Goal: Task Accomplishment & Management: Manage account settings

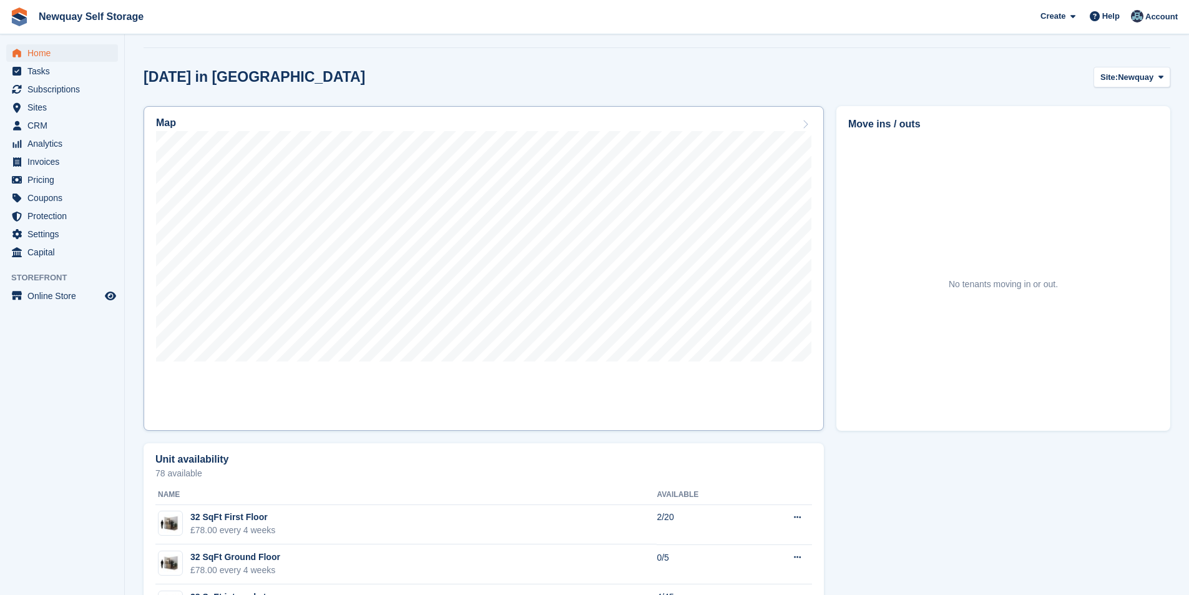
scroll to position [312, 0]
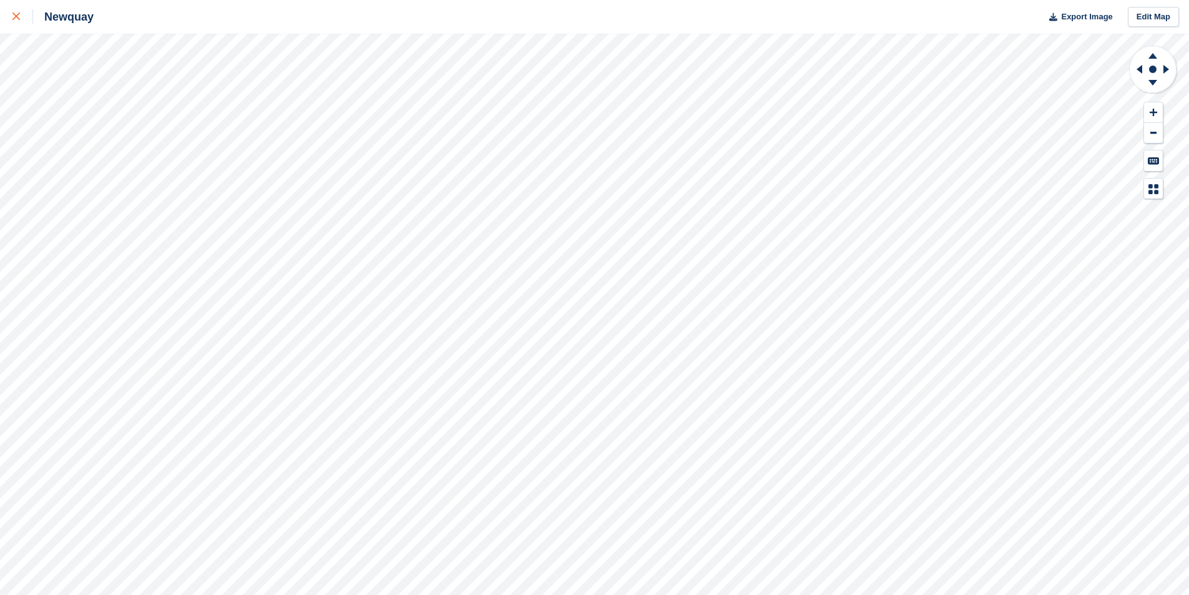
click at [21, 19] on div at bounding box center [22, 16] width 21 height 15
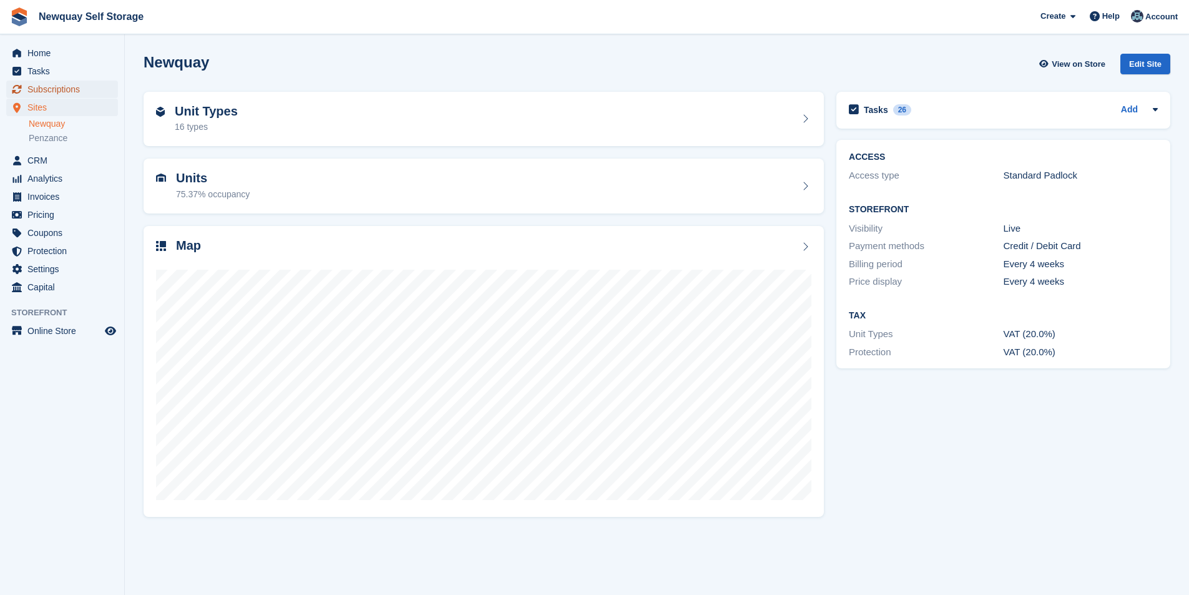
click at [62, 88] on span "Subscriptions" at bounding box center [64, 89] width 75 height 17
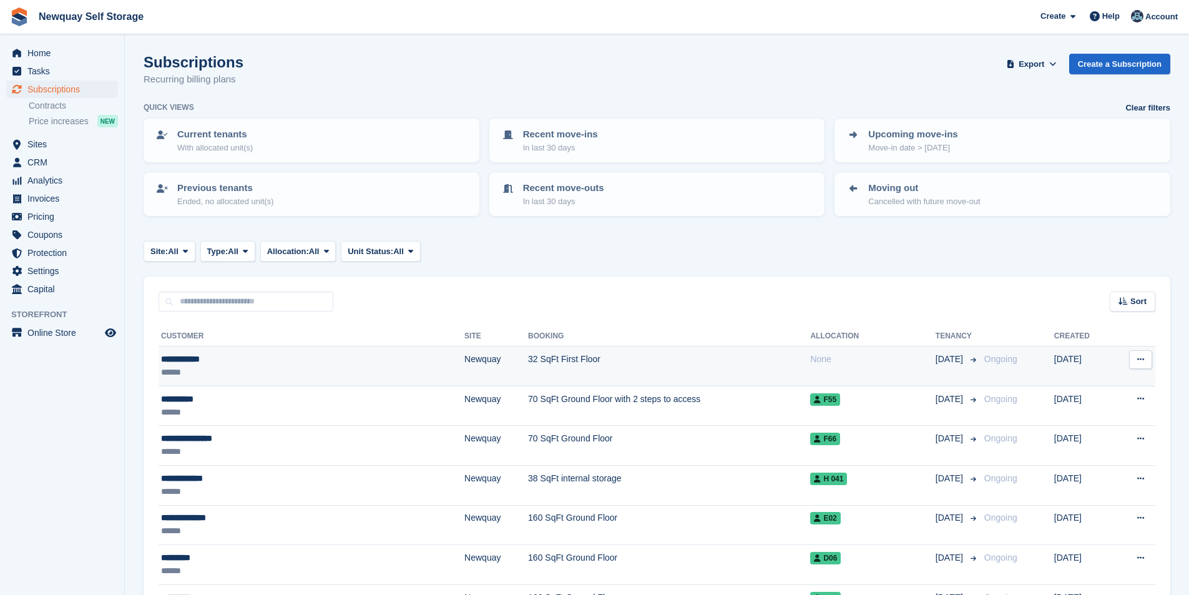
click at [195, 354] on div "**********" at bounding box center [253, 359] width 184 height 13
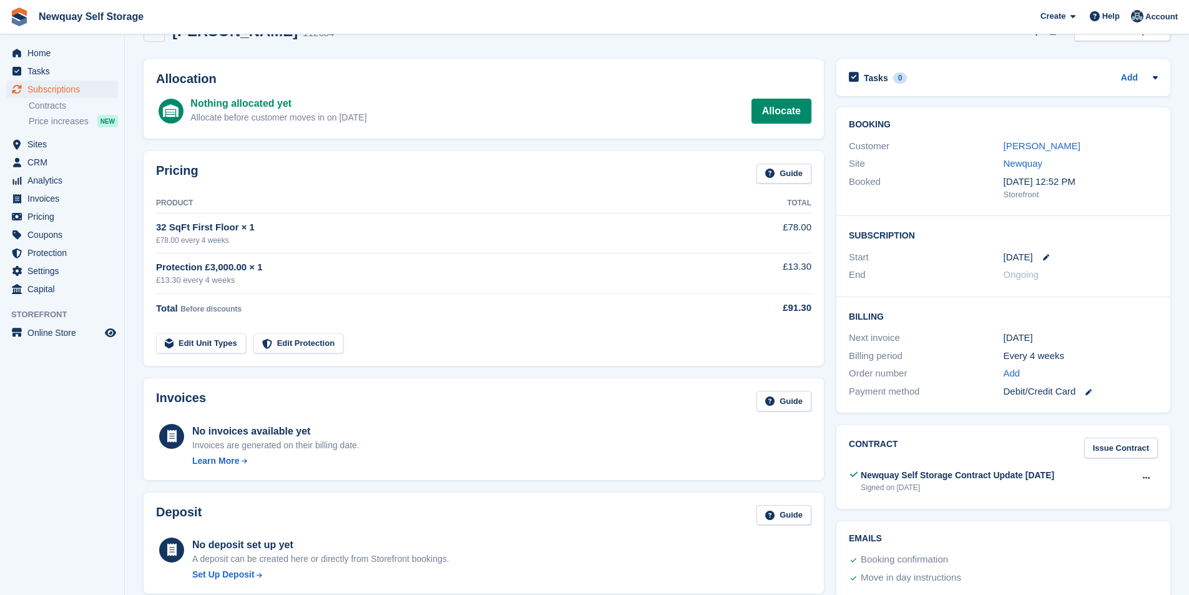
scroll to position [62, 0]
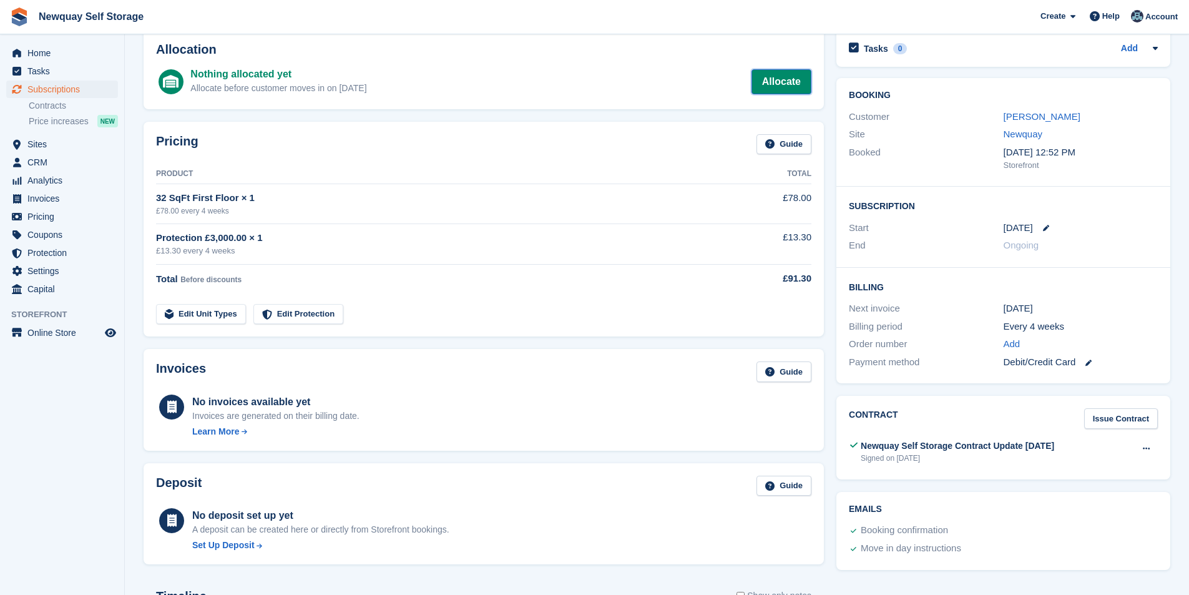
click at [783, 76] on link "Allocate" at bounding box center [782, 81] width 60 height 25
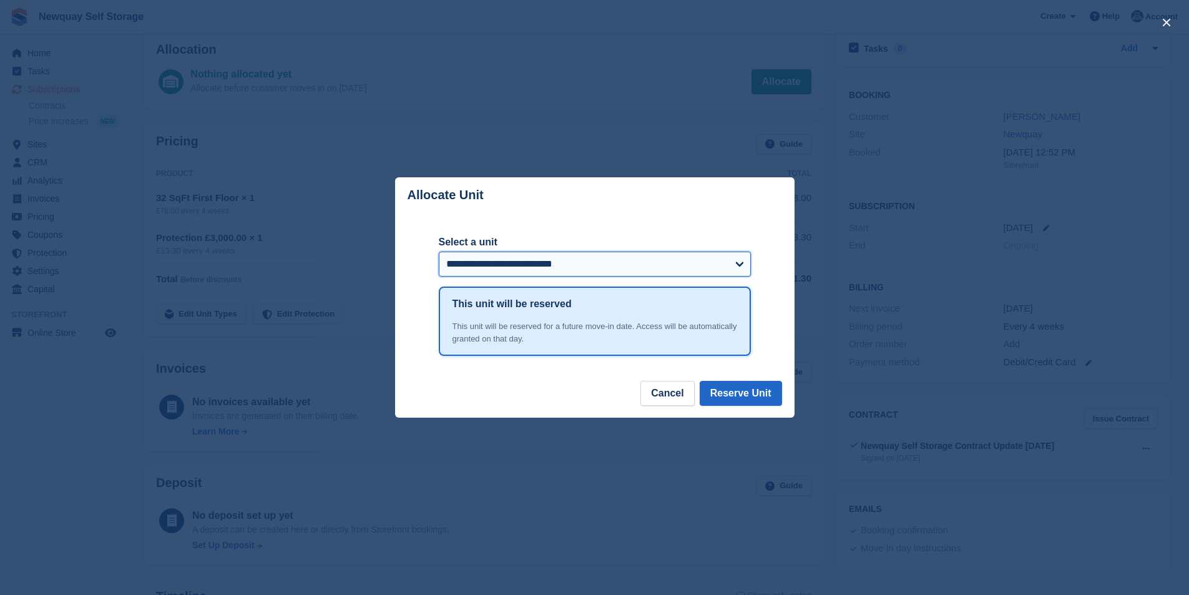
click at [702, 263] on select "**********" at bounding box center [595, 264] width 312 height 25
select select "*****"
click at [439, 253] on select "**********" at bounding box center [595, 264] width 312 height 25
click at [754, 396] on button "Reserve Unit" at bounding box center [741, 393] width 82 height 25
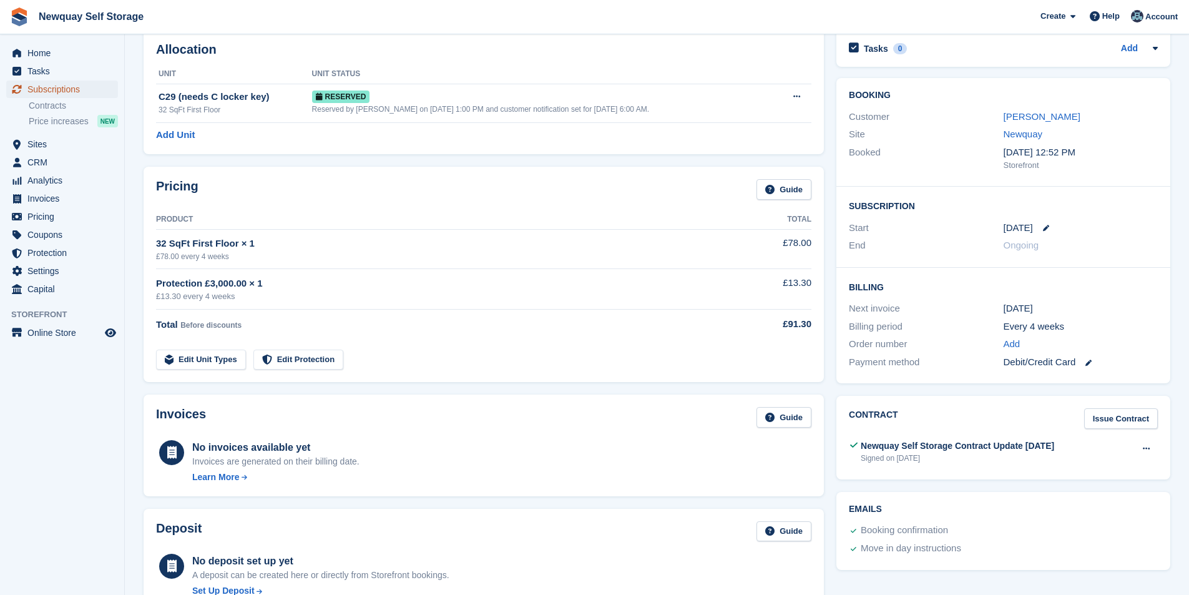
click at [56, 86] on span "Subscriptions" at bounding box center [64, 89] width 75 height 17
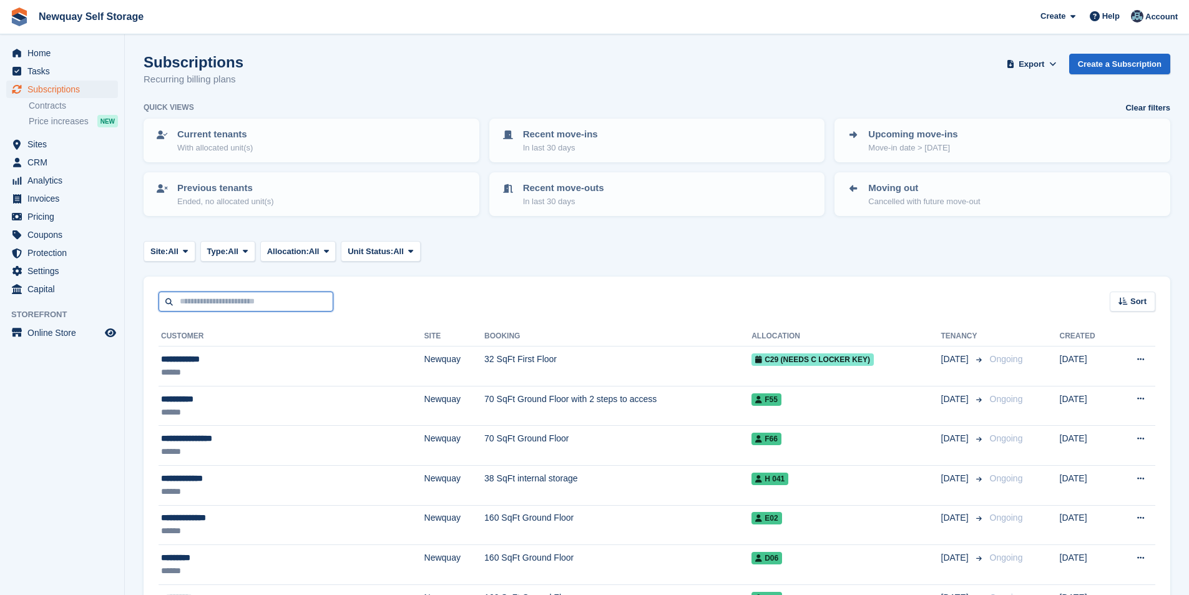
click at [239, 307] on input "text" at bounding box center [246, 302] width 175 height 21
type input "****"
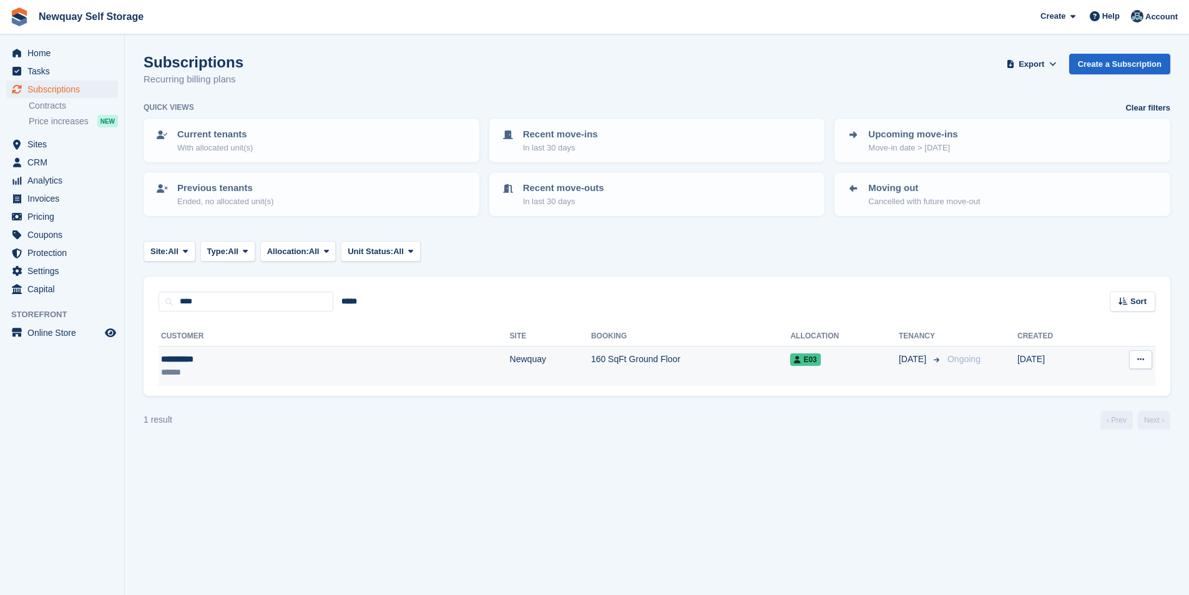
click at [199, 360] on div "**********" at bounding box center [238, 359] width 155 height 13
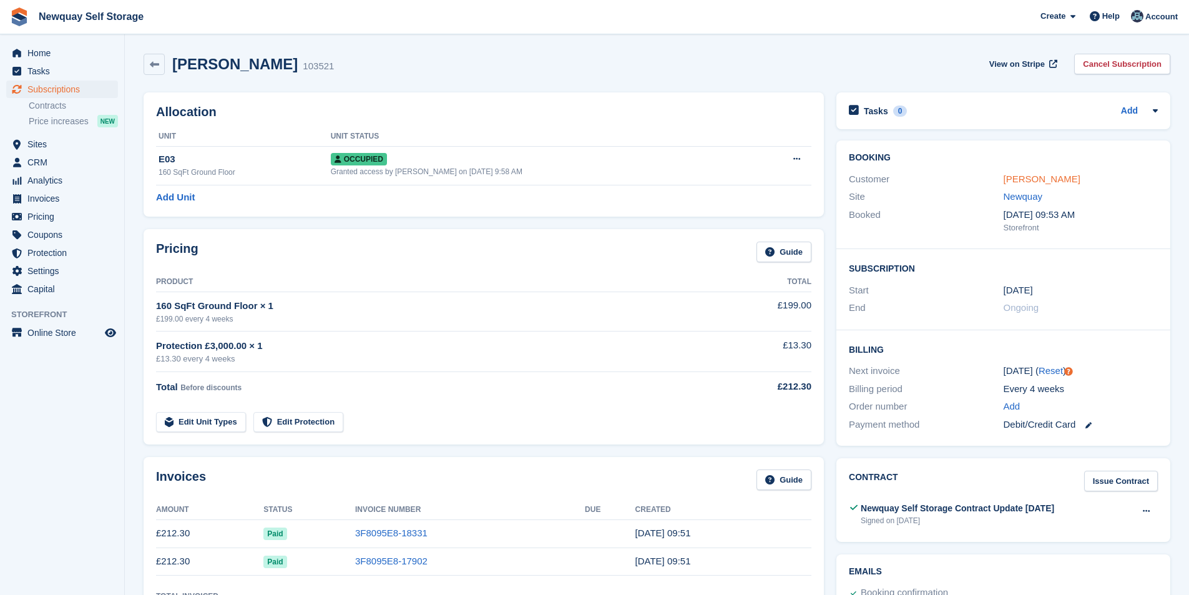
click at [1026, 174] on link "Tracy Hume" at bounding box center [1042, 179] width 77 height 11
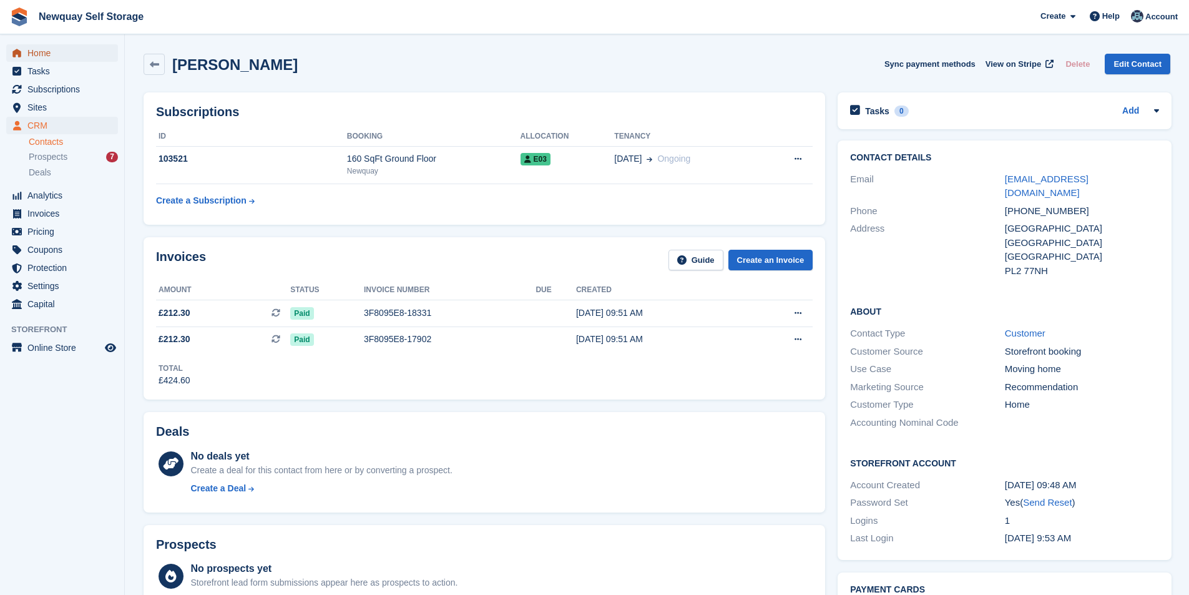
click at [47, 50] on span "Home" at bounding box center [64, 52] width 75 height 17
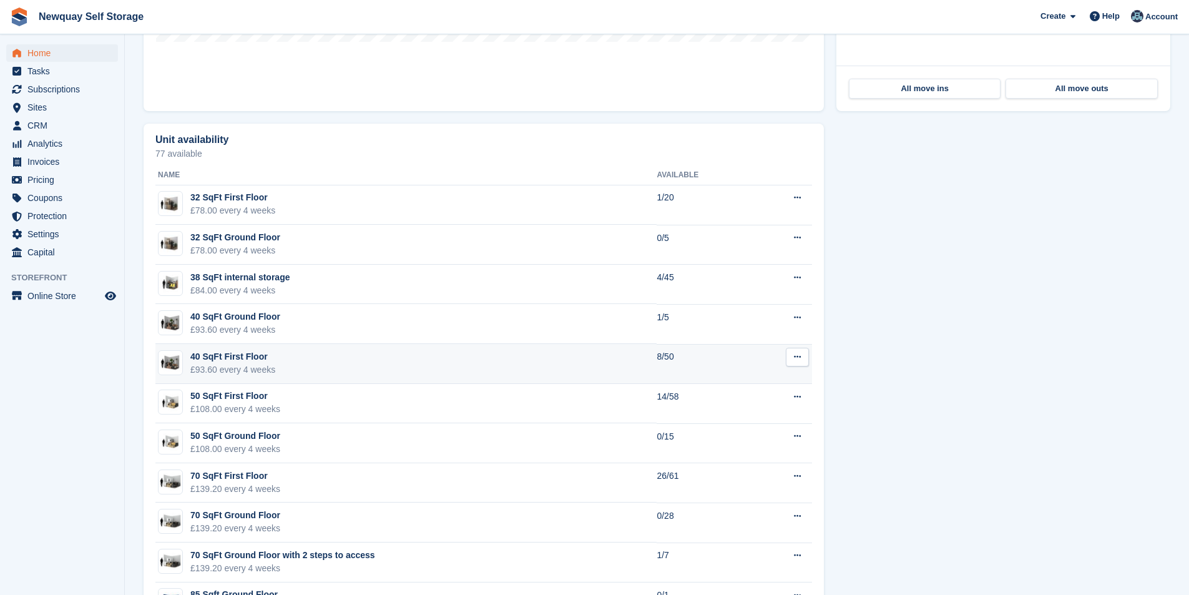
scroll to position [624, 0]
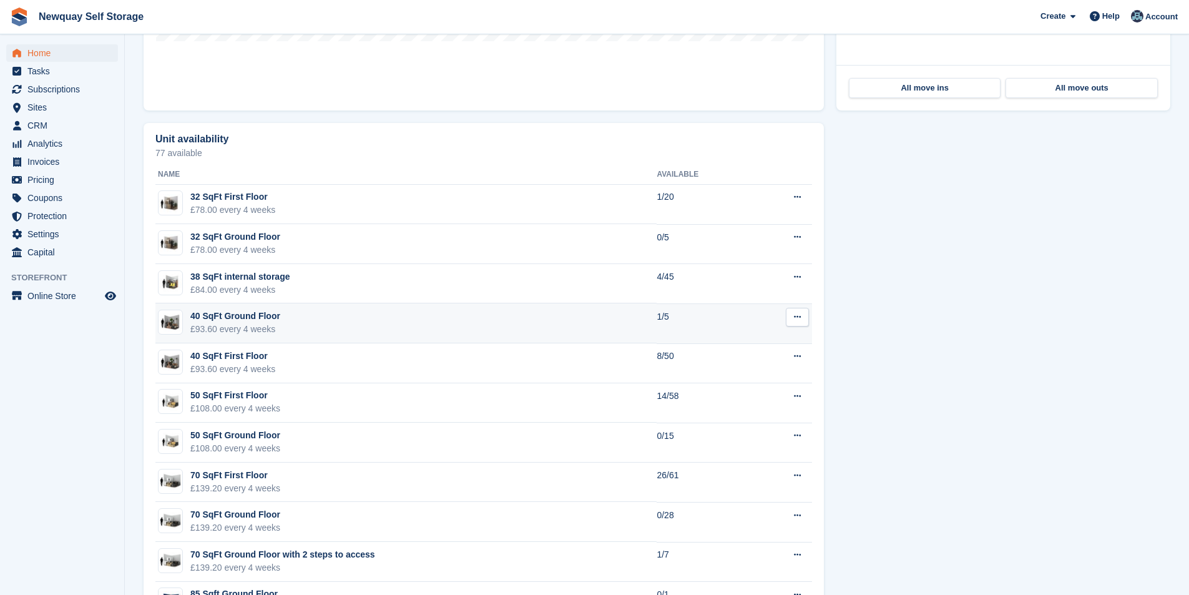
click at [257, 318] on div "40 SqFt Ground Floor" at bounding box center [235, 316] width 90 height 13
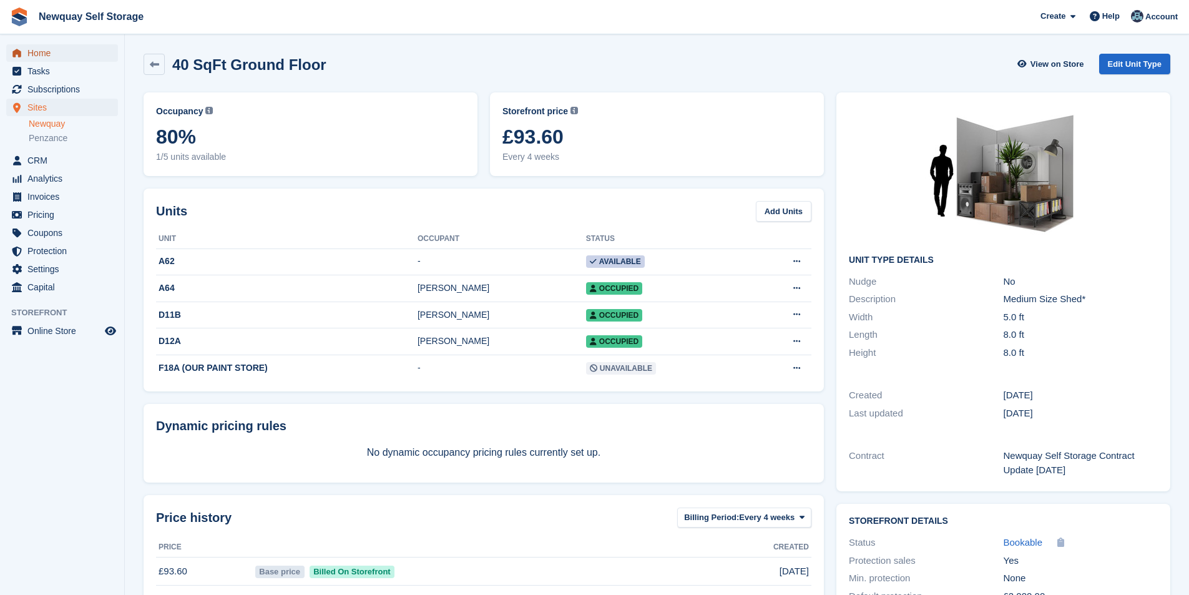
click at [46, 49] on span "Home" at bounding box center [64, 52] width 75 height 17
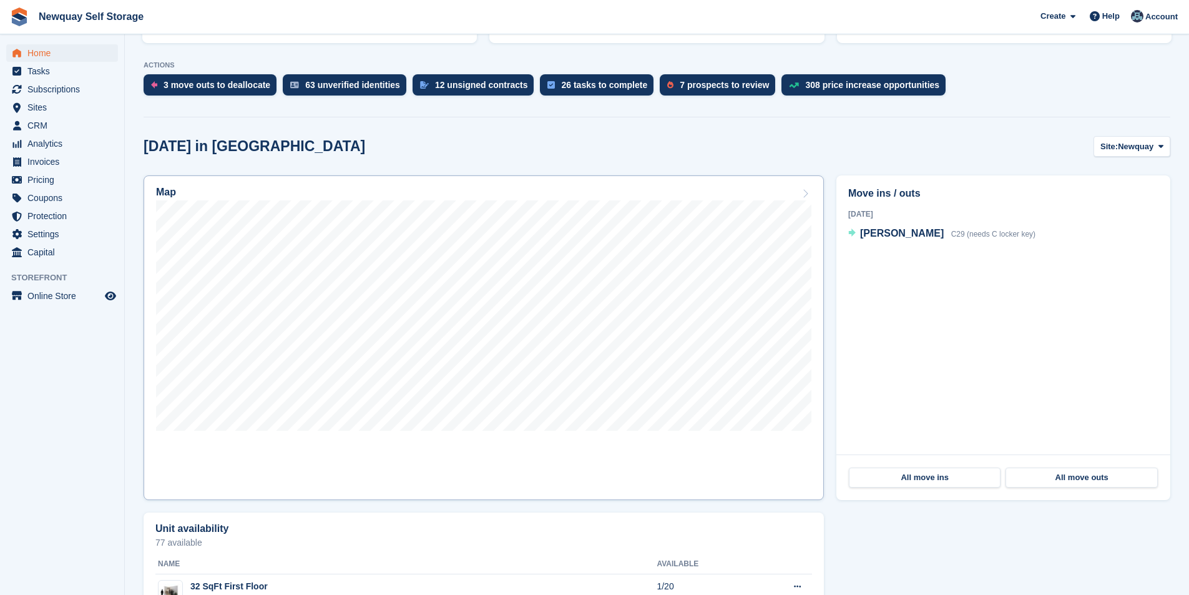
scroll to position [250, 0]
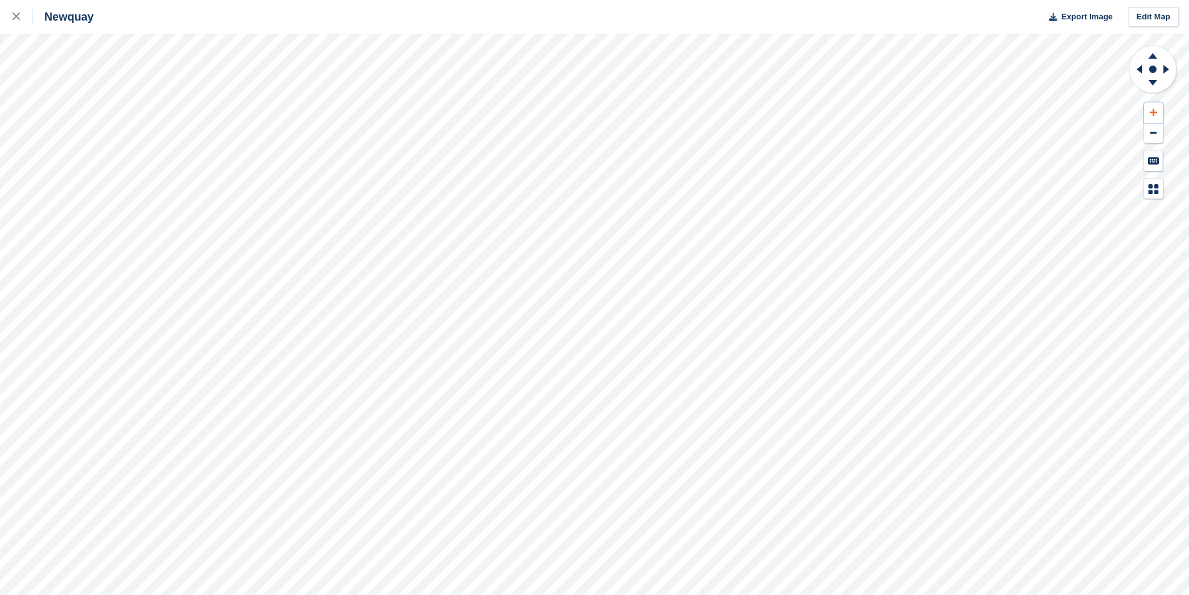
click at [1155, 112] on icon at bounding box center [1153, 112] width 7 height 9
click at [1155, 112] on icon at bounding box center [1153, 112] width 7 height 7
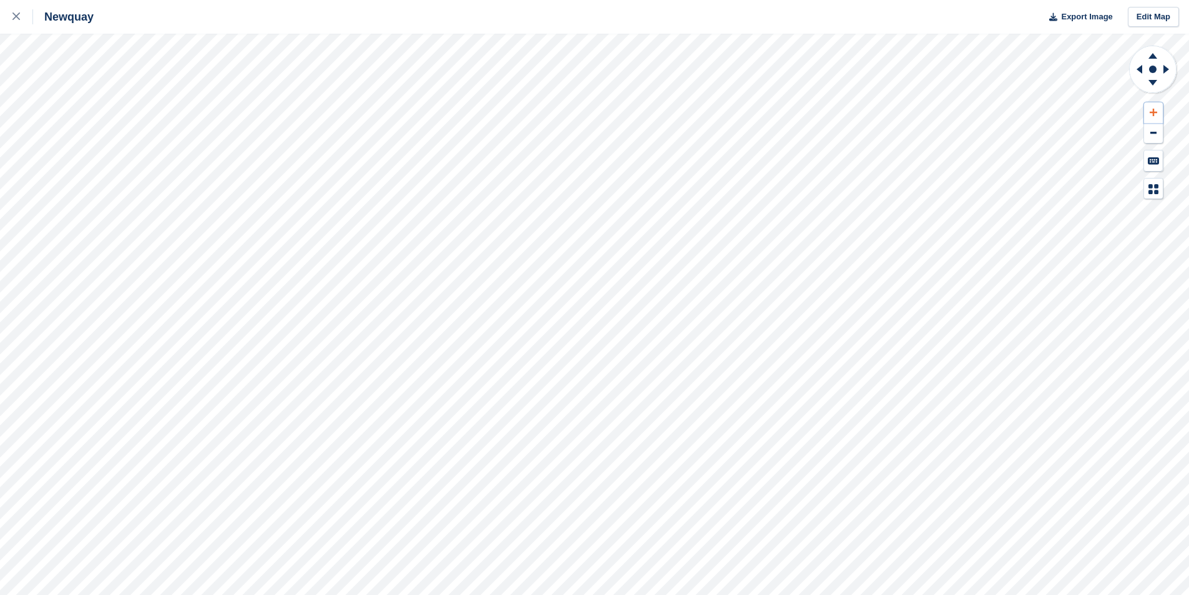
click at [1157, 115] on icon at bounding box center [1153, 112] width 7 height 9
click at [1159, 109] on button at bounding box center [1153, 112] width 19 height 21
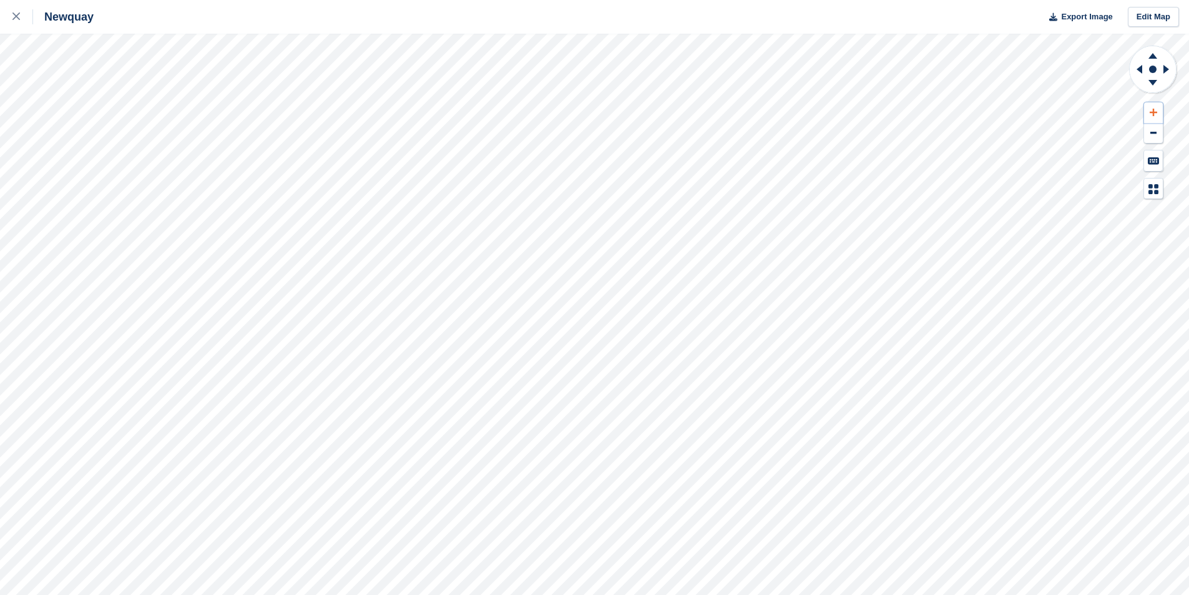
click at [1159, 109] on button at bounding box center [1153, 112] width 19 height 21
drag, startPoint x: 1159, startPoint y: 109, endPoint x: 1129, endPoint y: 145, distance: 46.1
click at [1159, 109] on button at bounding box center [1153, 112] width 19 height 21
click at [1157, 109] on icon at bounding box center [1153, 112] width 7 height 9
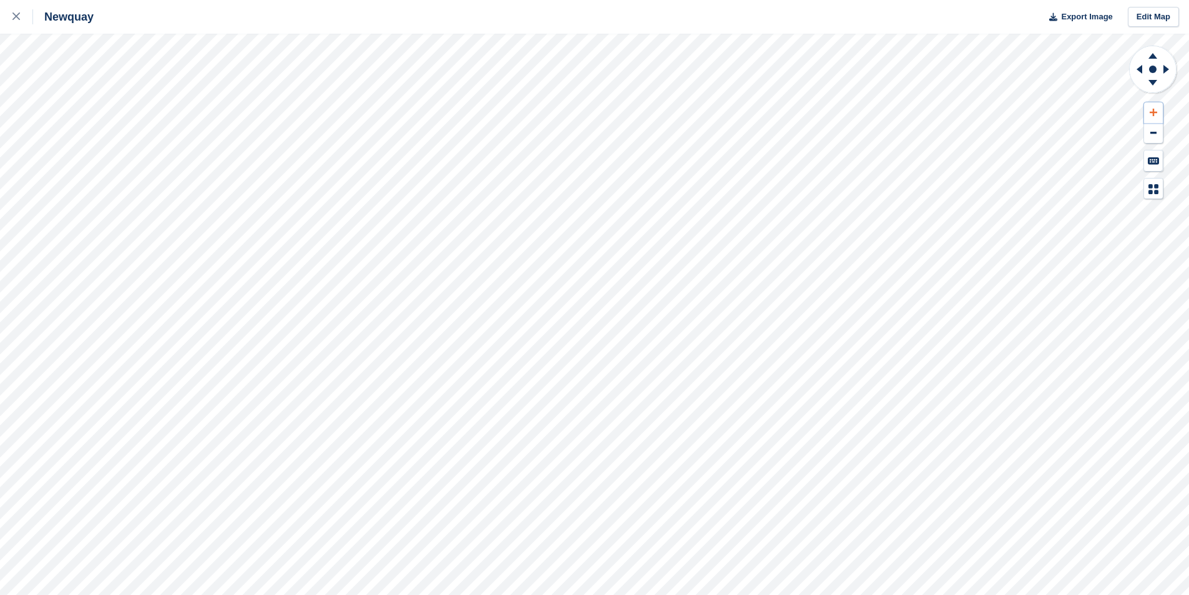
click at [1157, 109] on icon at bounding box center [1153, 112] width 7 height 9
click at [1148, 109] on button at bounding box center [1153, 112] width 19 height 21
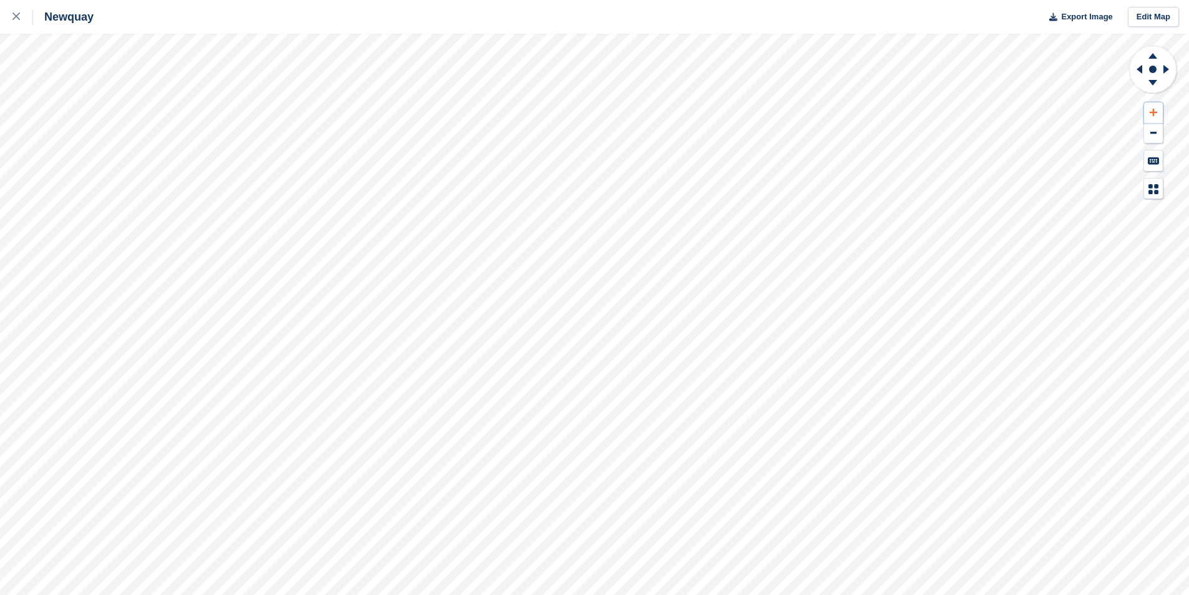
click at [1148, 108] on button at bounding box center [1153, 112] width 19 height 21
click at [1148, 107] on button at bounding box center [1153, 112] width 19 height 21
click at [1147, 105] on button at bounding box center [1153, 112] width 19 height 21
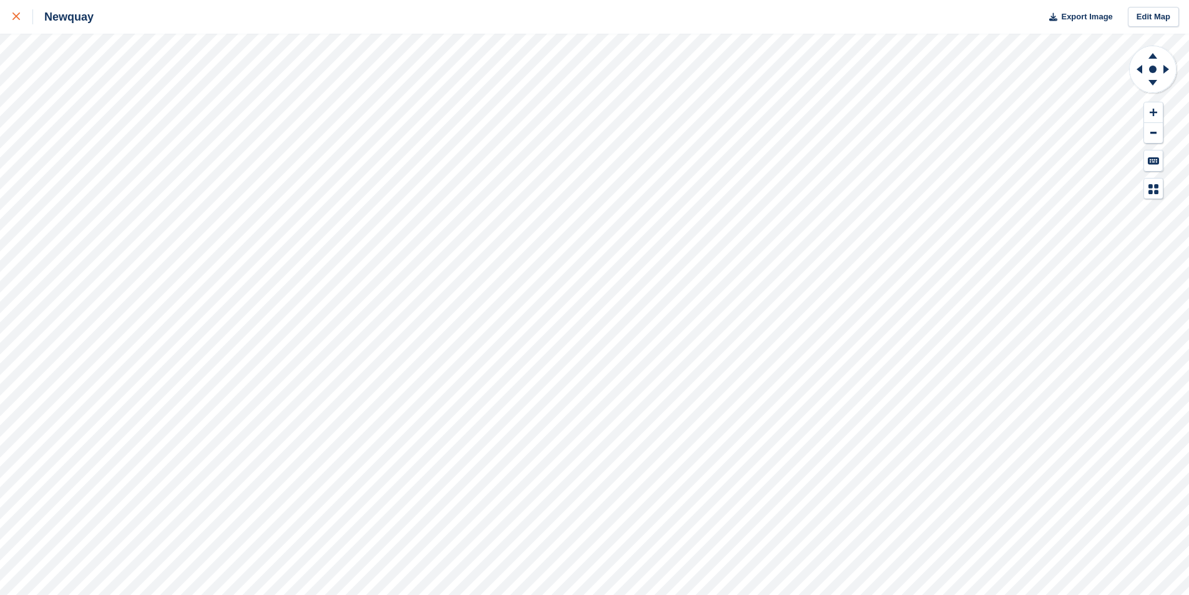
click at [12, 16] on icon at bounding box center [15, 15] width 7 height 7
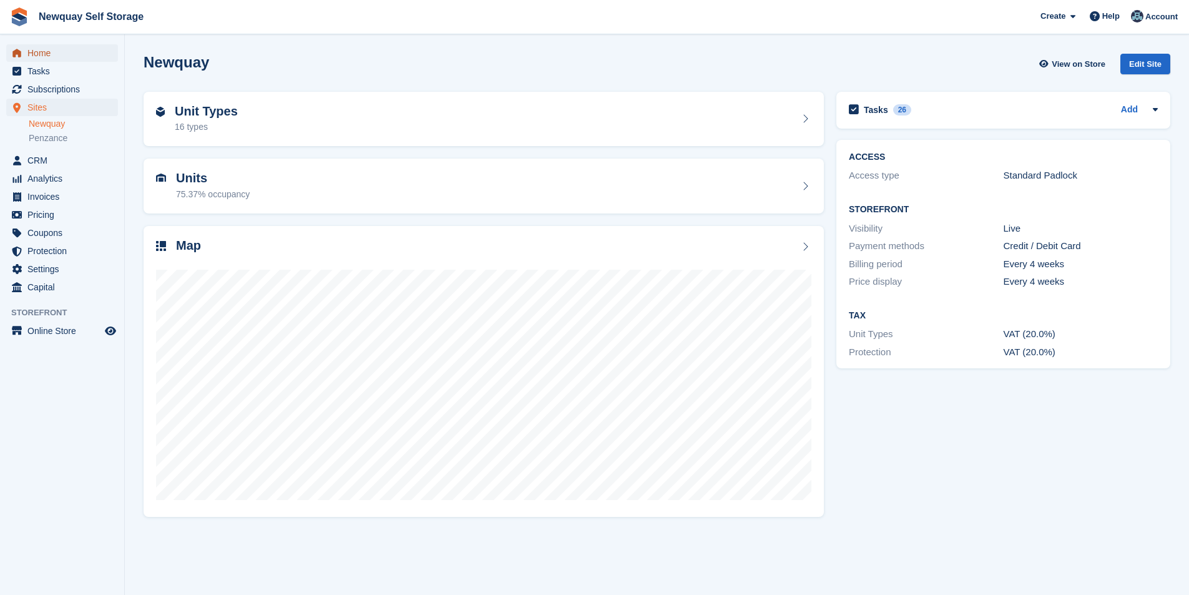
click at [49, 57] on span "Home" at bounding box center [64, 52] width 75 height 17
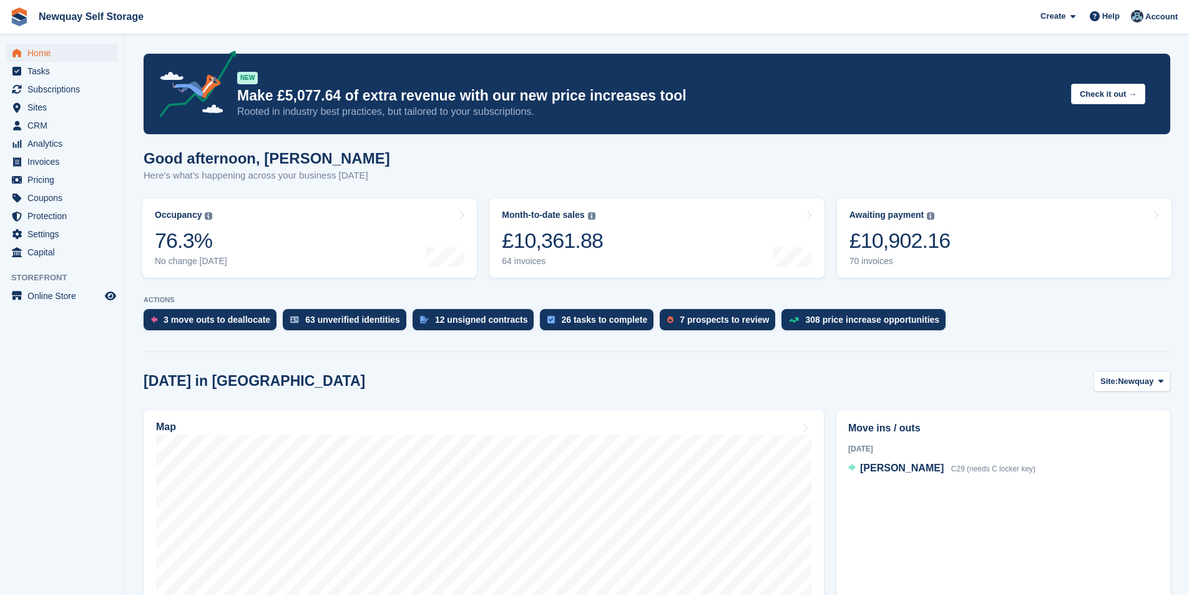
click at [6, 324] on aside "Home Tasks Subscriptions Subscriptions Subscriptions Contracts Price increases …" at bounding box center [62, 300] width 124 height 532
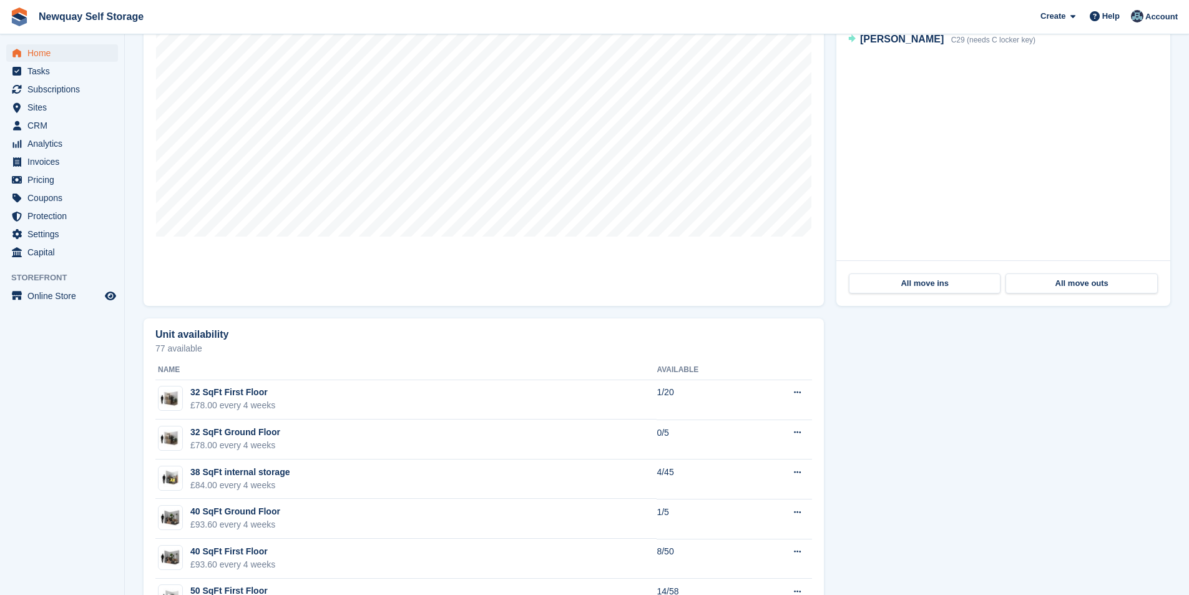
scroll to position [437, 0]
